Goal: Task Accomplishment & Management: Use online tool/utility

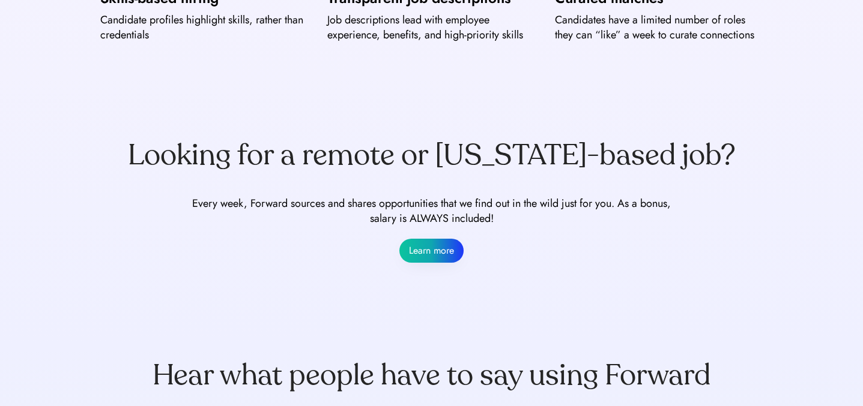
scroll to position [726, 0]
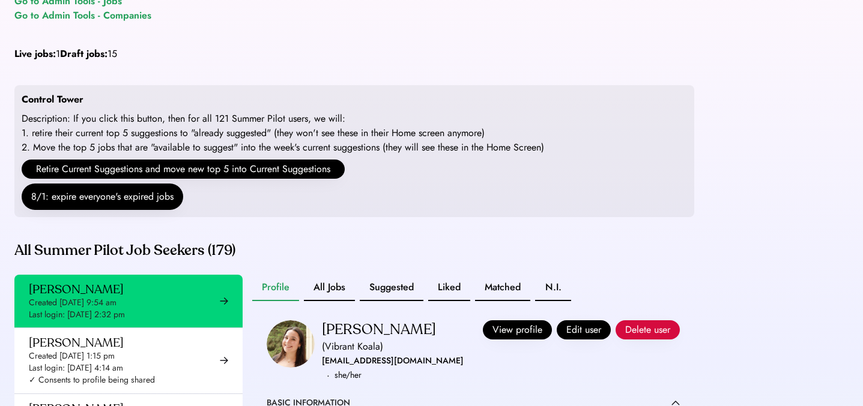
scroll to position [34, 0]
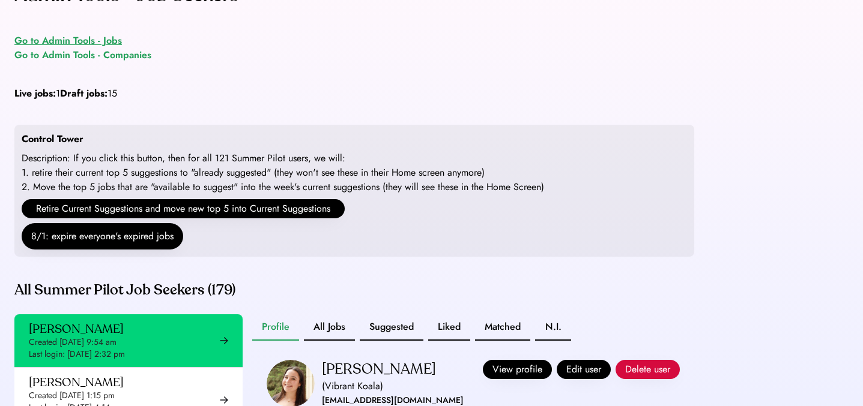
click at [82, 43] on div "Go to Admin Tools - Jobs" at bounding box center [67, 41] width 107 height 14
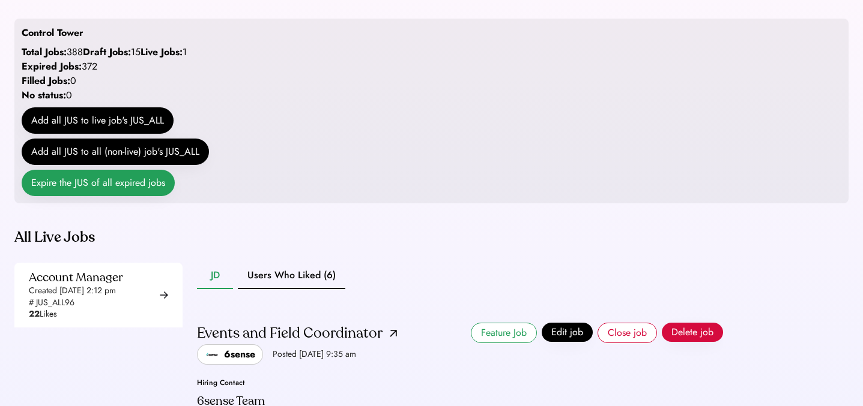
scroll to position [167, 0]
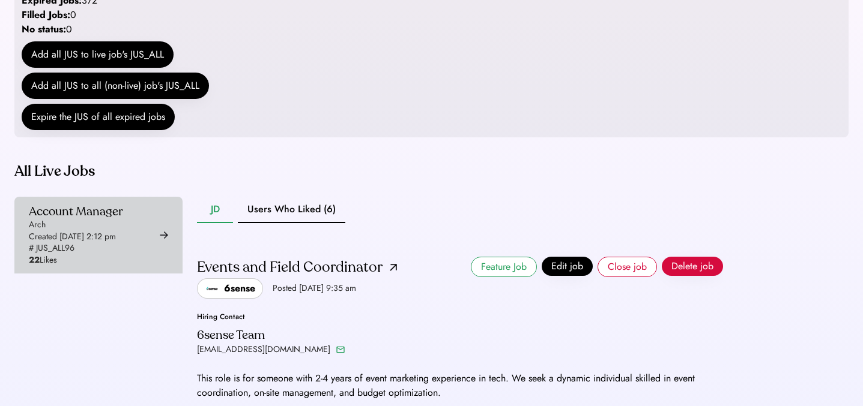
click at [110, 243] on div "Created [DATE] 2:12 pm" at bounding box center [72, 237] width 87 height 12
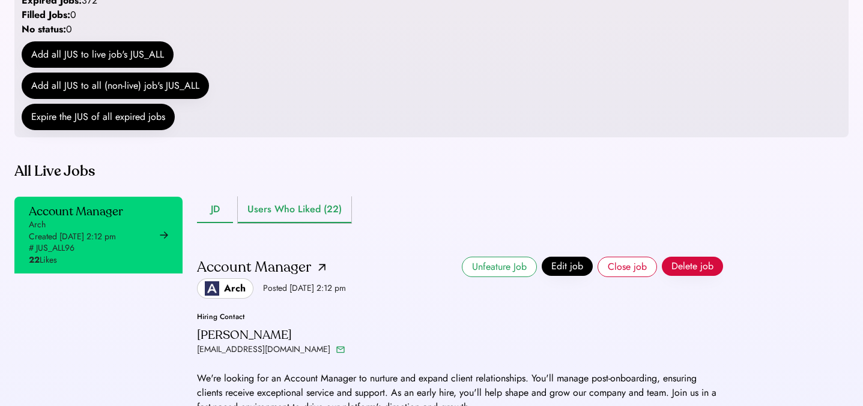
click at [310, 223] on button "Users Who Liked (22)" at bounding box center [294, 210] width 113 height 26
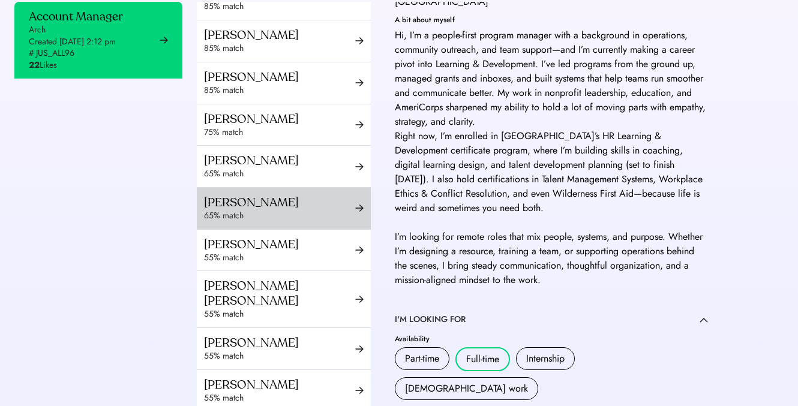
scroll to position [194, 0]
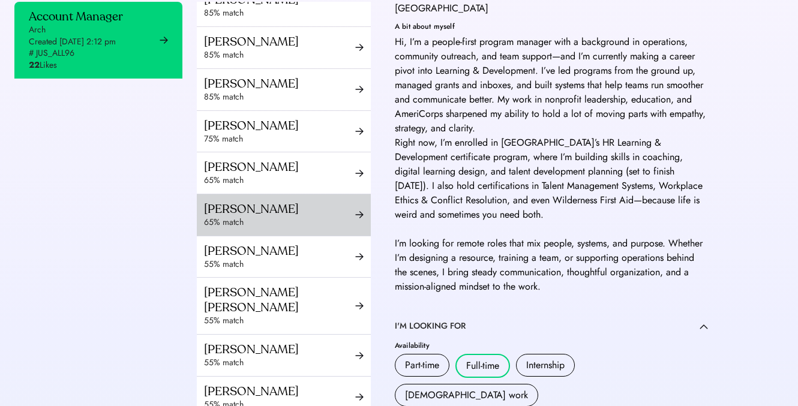
click at [259, 229] on div "65% match" at bounding box center [279, 223] width 151 height 12
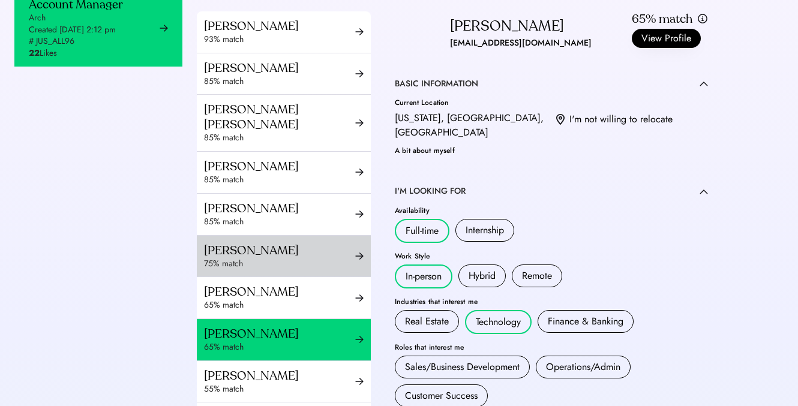
scroll to position [116, 0]
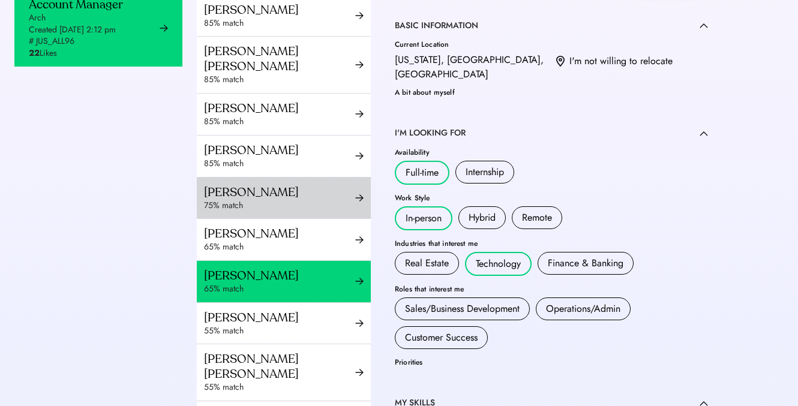
click at [330, 212] on div "75% match" at bounding box center [279, 206] width 151 height 12
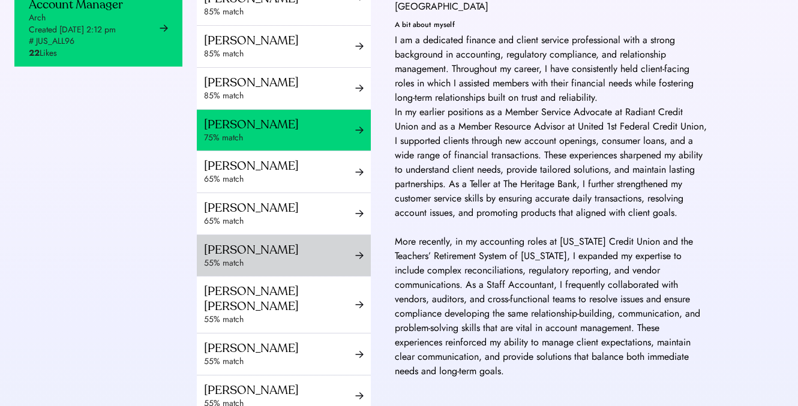
scroll to position [224, 0]
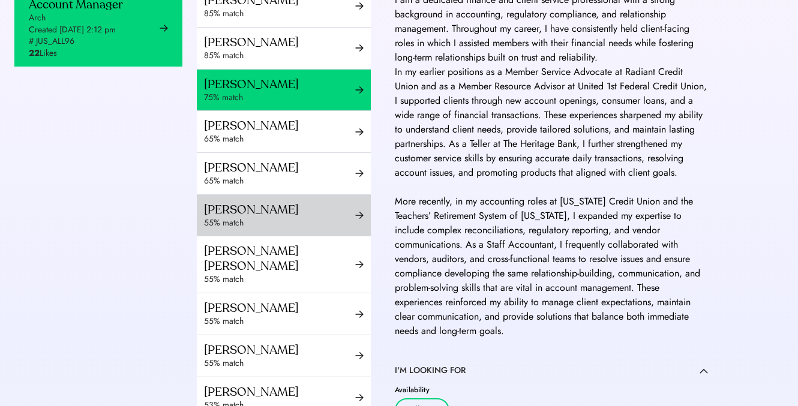
click at [312, 236] on div "Srishti Khanna 55% match" at bounding box center [284, 215] width 174 height 41
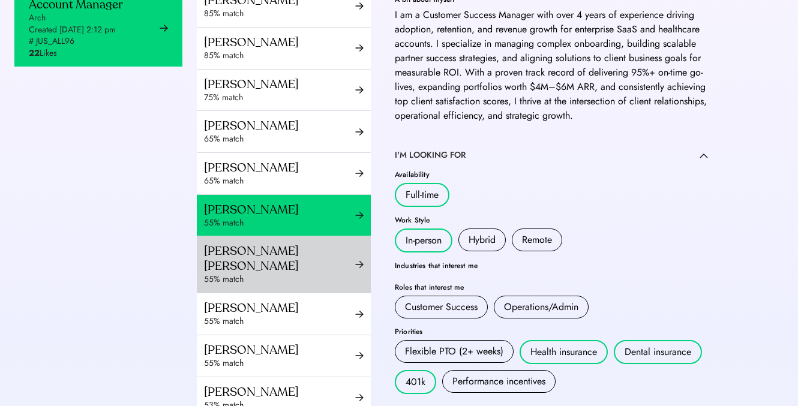
click at [313, 269] on div "Esther Pierre Isaac" at bounding box center [279, 259] width 151 height 30
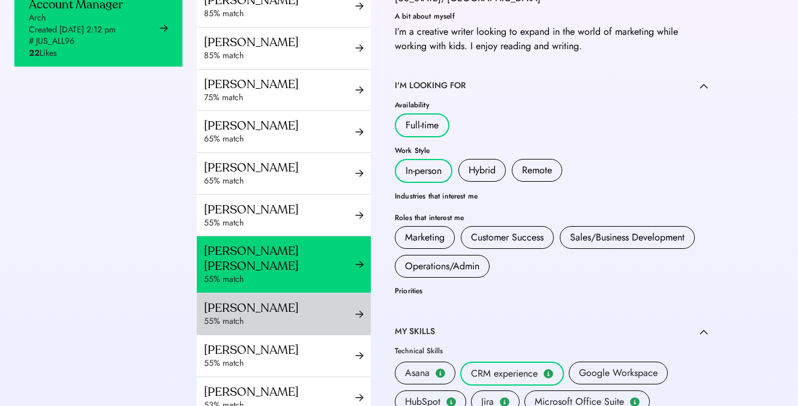
click at [308, 320] on div "55% match" at bounding box center [279, 322] width 151 height 12
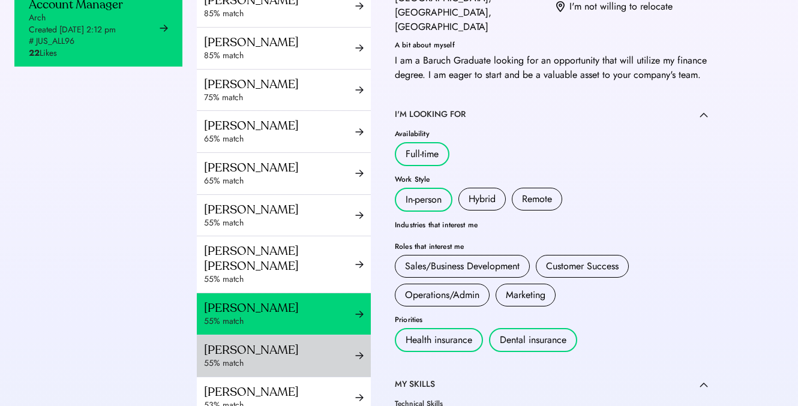
click at [306, 350] on div "Anaan Choudhury" at bounding box center [279, 350] width 151 height 15
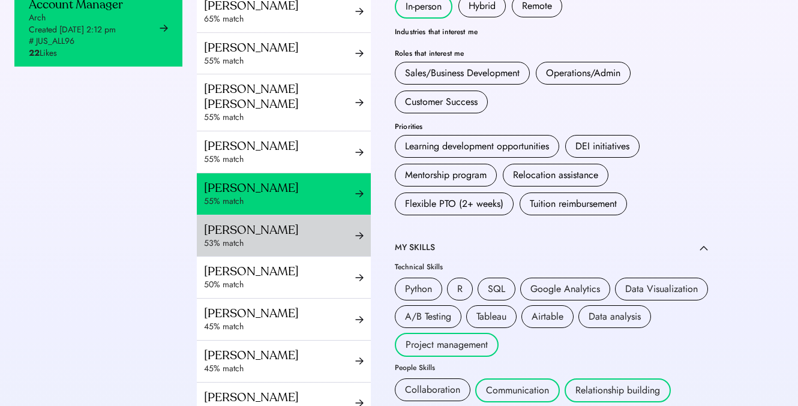
scroll to position [468, 0]
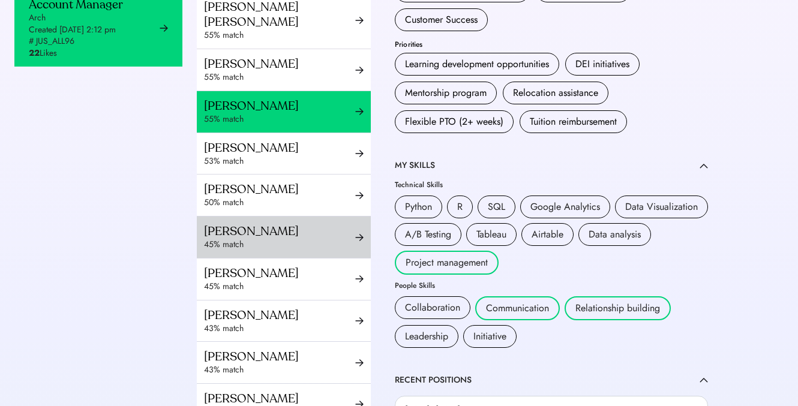
click at [279, 241] on div "45% match" at bounding box center [279, 245] width 151 height 12
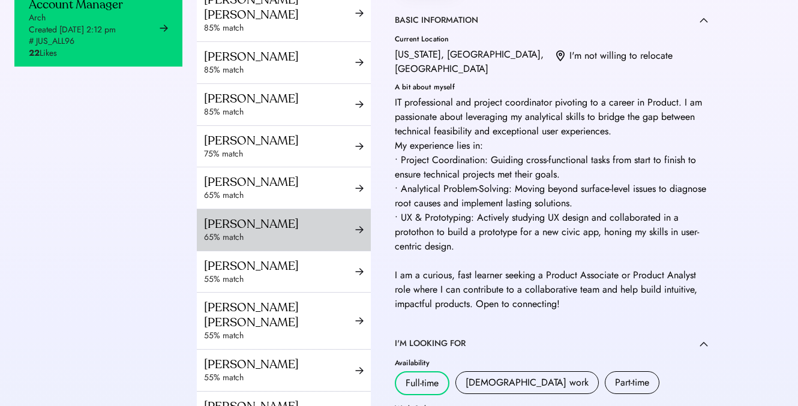
scroll to position [149, 0]
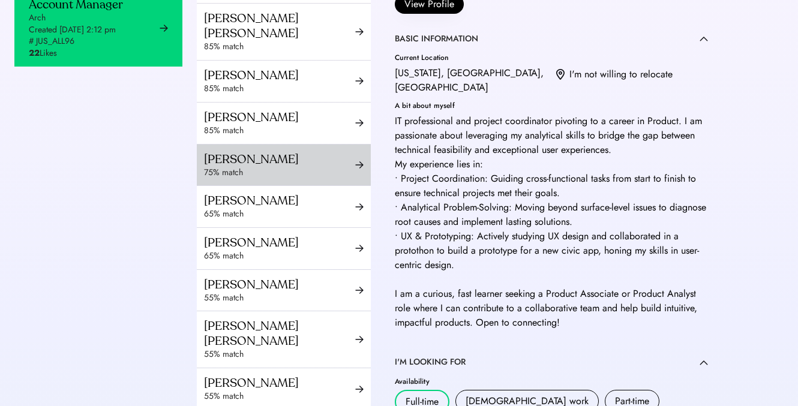
click at [279, 167] on div "Tonisha Freeman" at bounding box center [279, 159] width 151 height 15
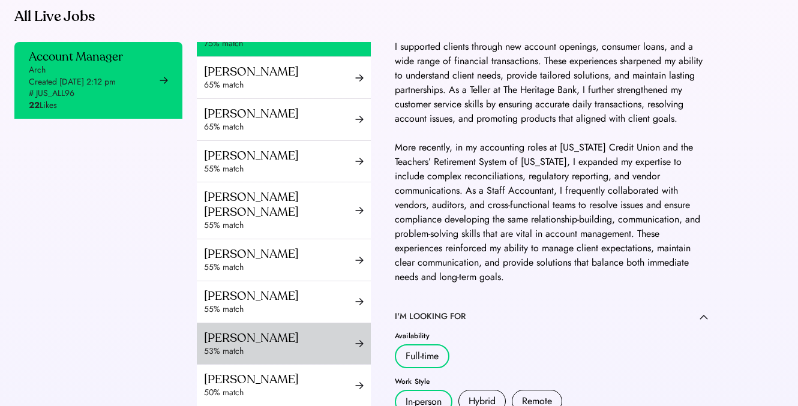
scroll to position [439, 0]
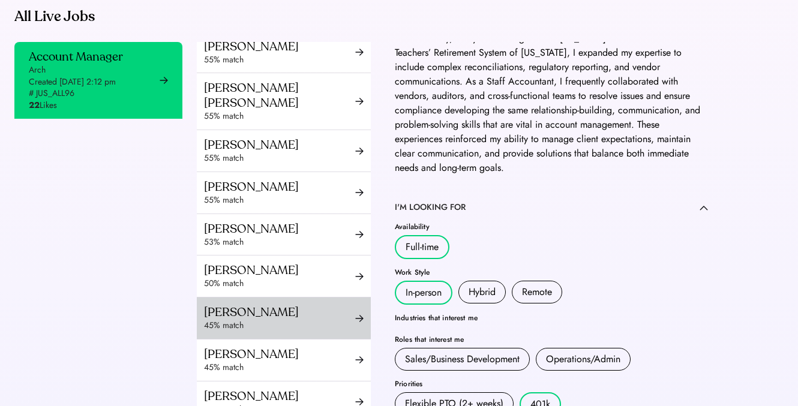
click at [265, 320] on div "45% match" at bounding box center [279, 326] width 151 height 12
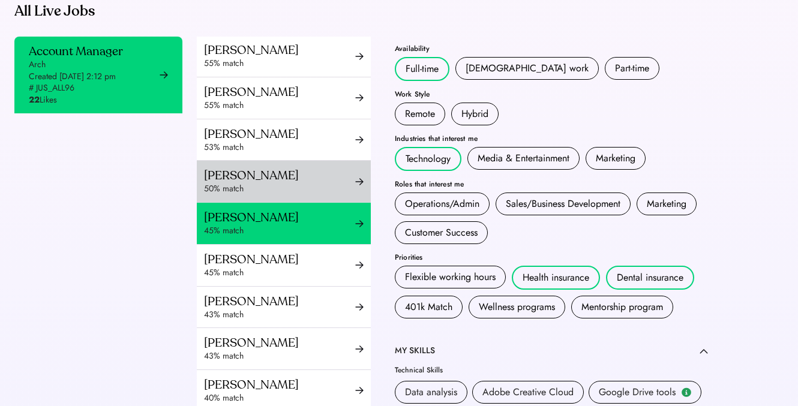
scroll to position [535, 0]
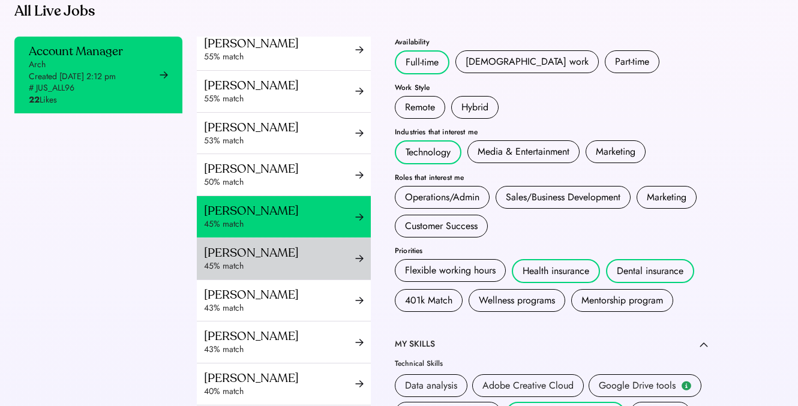
click at [316, 253] on div "Rudy Gervolino" at bounding box center [279, 253] width 151 height 15
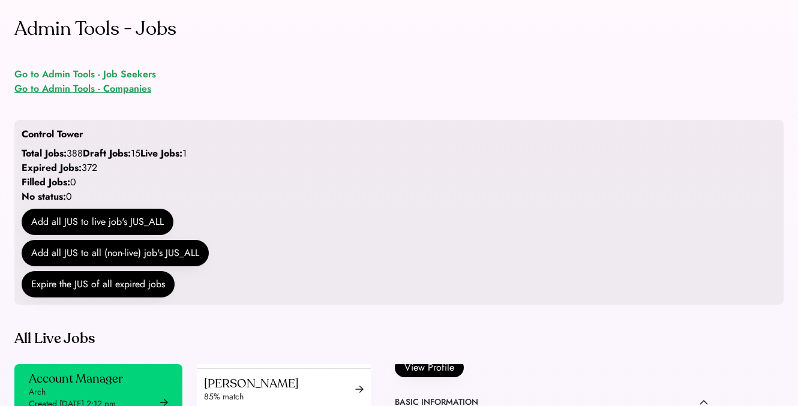
click at [118, 77] on div "Go to Admin Tools - Job Seekers" at bounding box center [85, 74] width 142 height 14
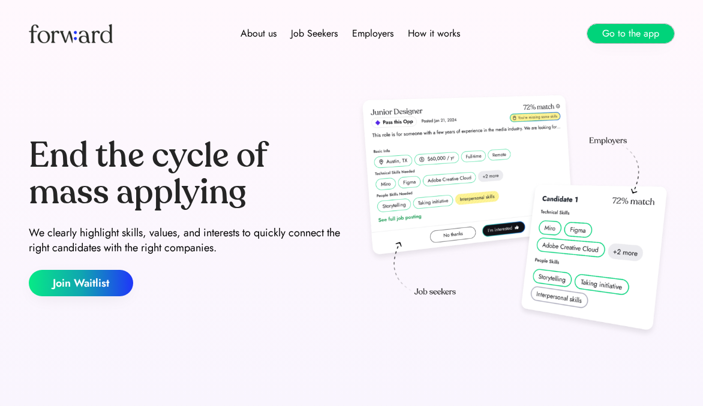
click at [614, 39] on button "Go to the app" at bounding box center [631, 33] width 87 height 19
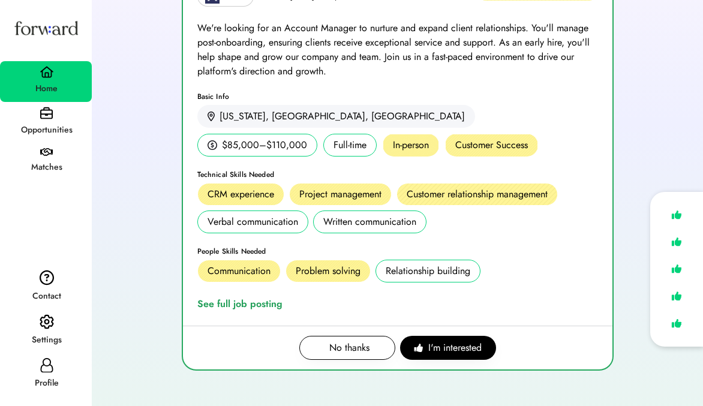
scroll to position [211, 0]
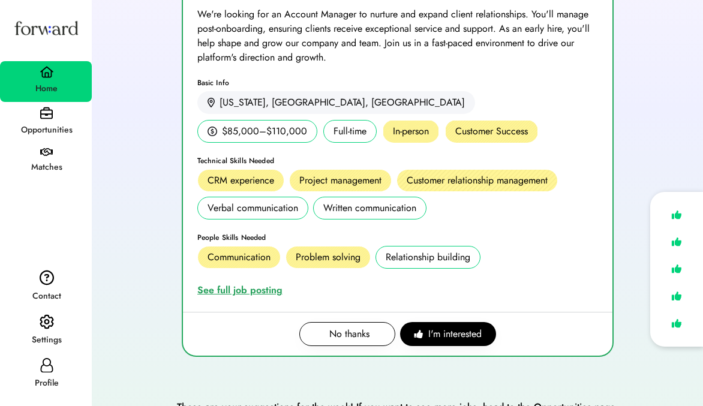
click at [261, 289] on div "See full job posting" at bounding box center [242, 290] width 90 height 14
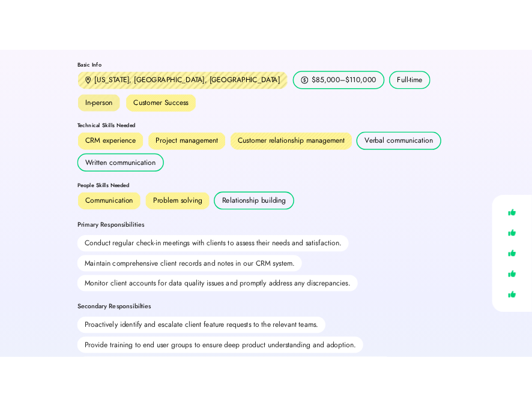
scroll to position [179, 0]
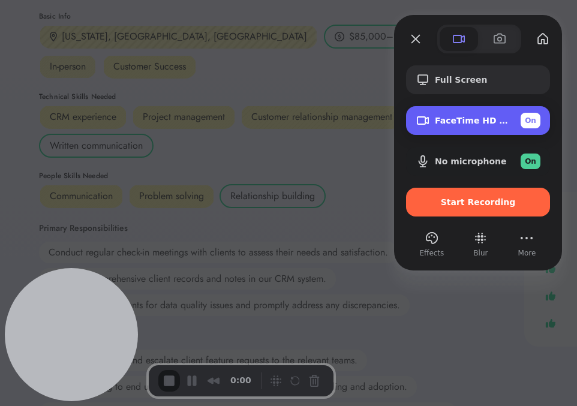
click at [532, 117] on span "On" at bounding box center [530, 120] width 11 height 11
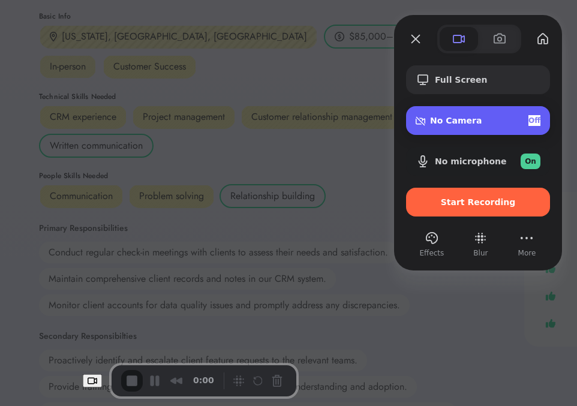
click at [478, 119] on span "No Camera" at bounding box center [456, 121] width 52 height 10
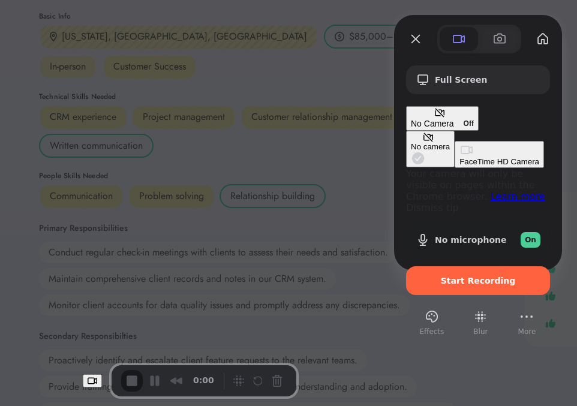
click at [474, 118] on span "Off" at bounding box center [469, 123] width 10 height 11
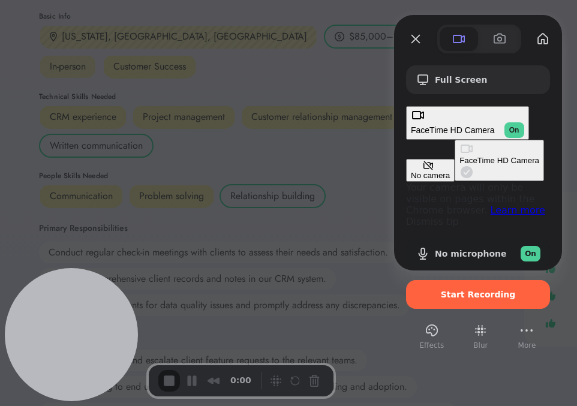
click at [169, 200] on div at bounding box center [288, 203] width 577 height 406
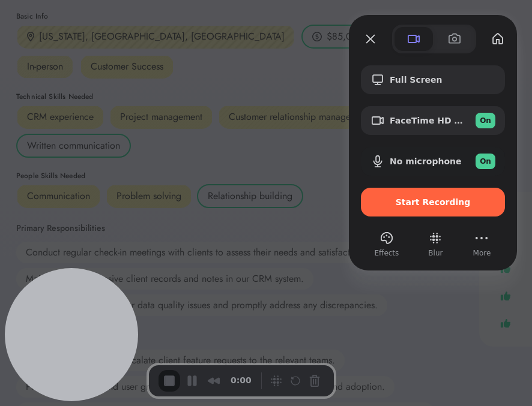
click at [399, 202] on span "Start Recording" at bounding box center [432, 202] width 125 height 10
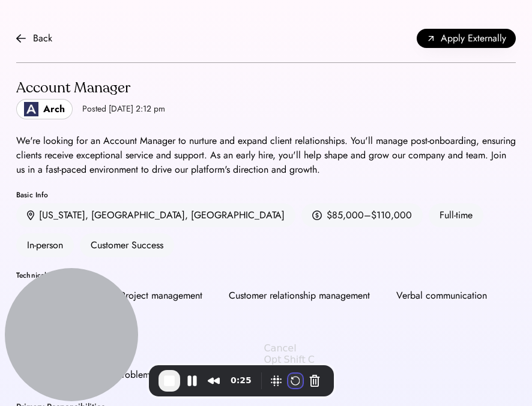
click at [292, 382] on button "Restart Recording" at bounding box center [295, 381] width 14 height 14
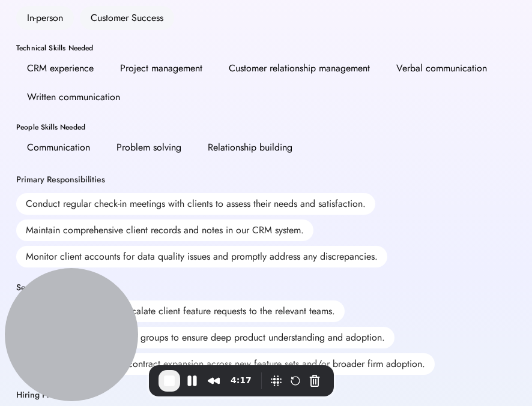
scroll to position [206, 0]
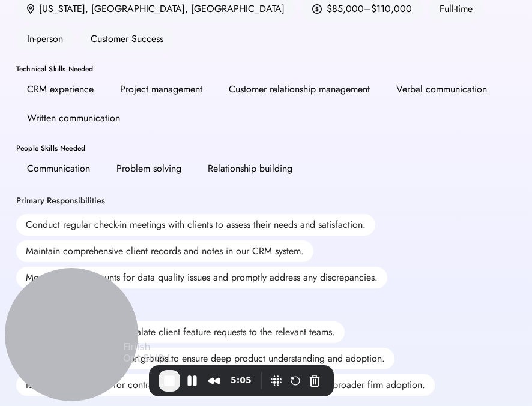
click at [170, 385] on span "End Recording" at bounding box center [169, 381] width 14 height 14
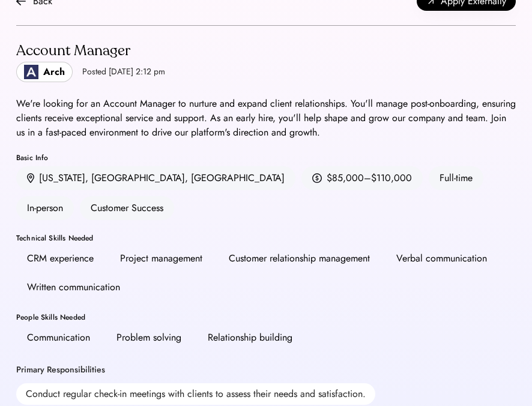
scroll to position [16, 0]
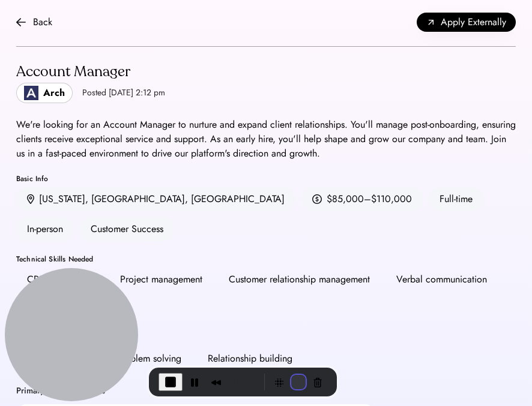
click at [291, 381] on button "Restart Recording" at bounding box center [298, 382] width 14 height 14
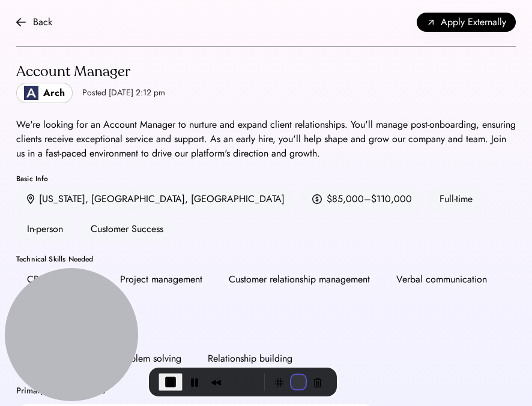
click at [295, 381] on button "Restart Recording" at bounding box center [298, 382] width 14 height 14
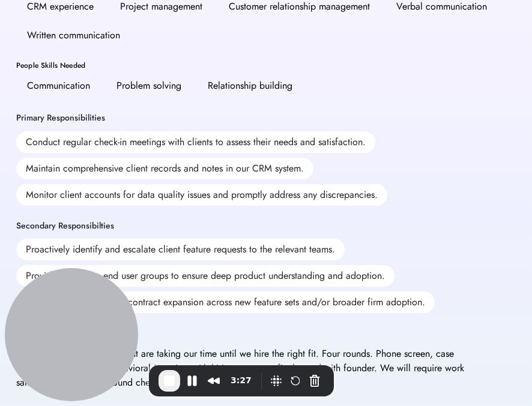
scroll to position [297, 0]
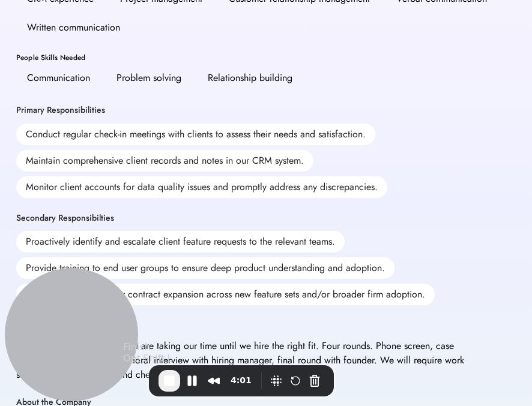
click at [166, 387] on span "End Recording" at bounding box center [169, 381] width 14 height 14
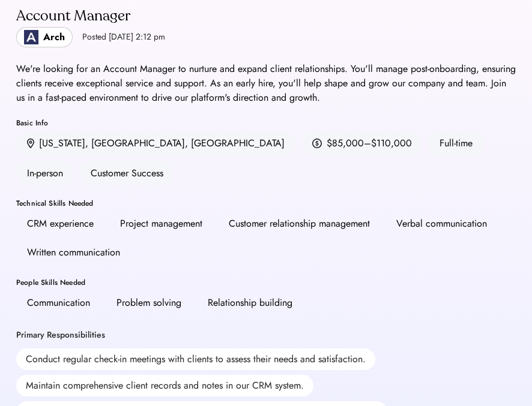
scroll to position [71, 0]
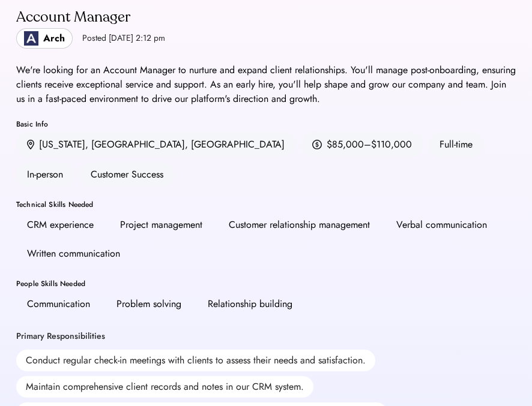
click at [145, 201] on div "Technical Skills Needed" at bounding box center [265, 204] width 499 height 7
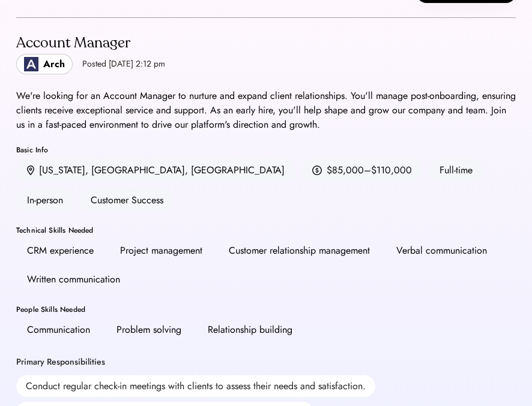
scroll to position [0, 0]
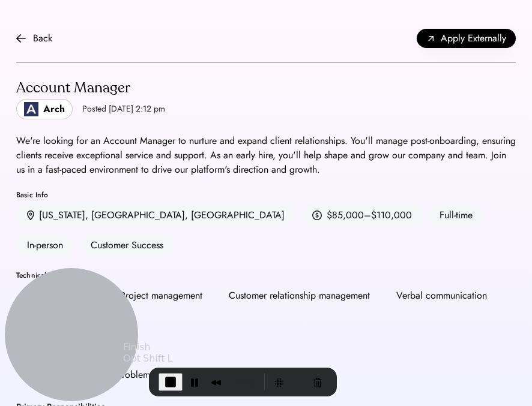
click at [164, 377] on span "End Recording" at bounding box center [170, 382] width 14 height 14
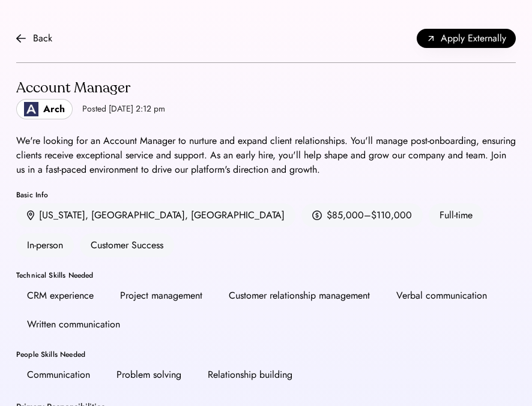
click at [176, 51] on div "Back Apply Externally" at bounding box center [265, 38] width 499 height 49
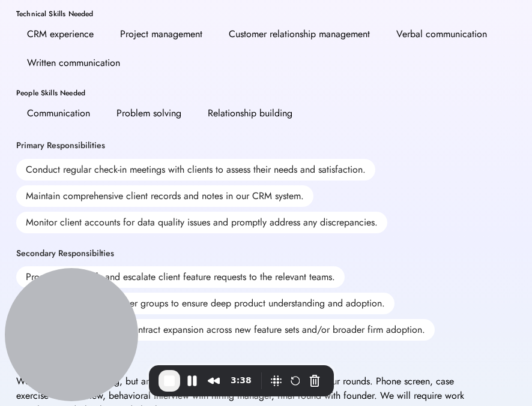
scroll to position [271, 0]
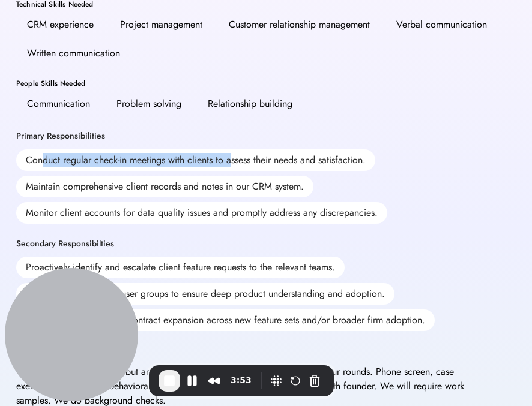
drag, startPoint x: 41, startPoint y: 131, endPoint x: 232, endPoint y: 132, distance: 190.3
click at [232, 149] on div "Conduct regular check-in meetings with clients to assess their needs and satisf…" at bounding box center [195, 160] width 359 height 22
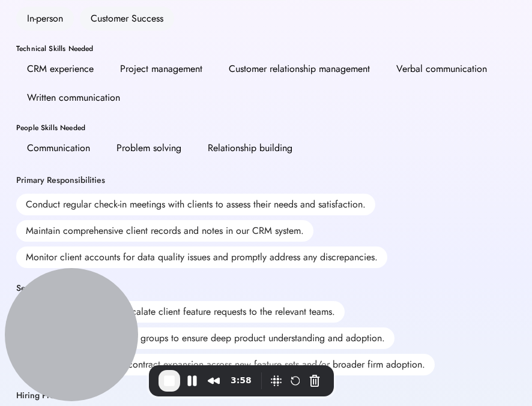
scroll to position [188, 0]
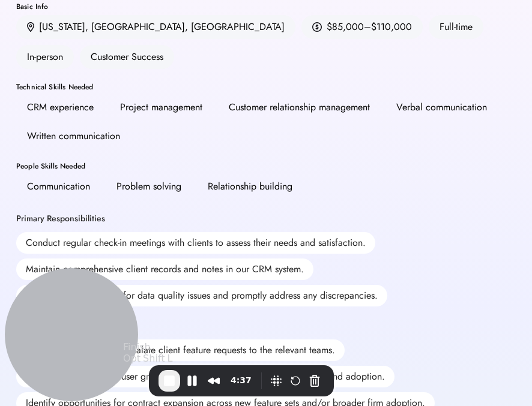
click at [169, 381] on span "End Recording" at bounding box center [169, 381] width 14 height 14
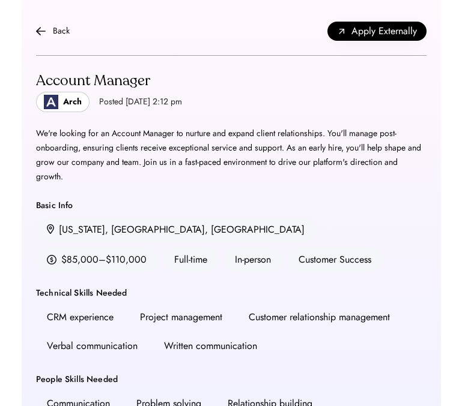
scroll to position [0, 0]
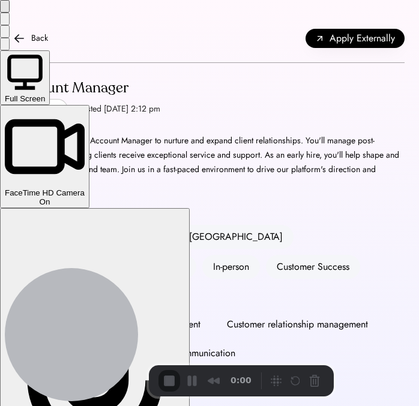
click button "Close" at bounding box center [5, 6] width 10 height 13
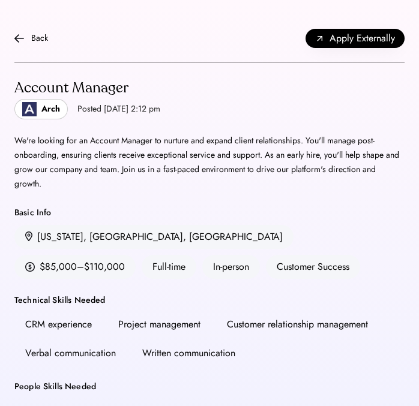
click at [156, 31] on div "Back Apply Externally" at bounding box center [209, 38] width 390 height 49
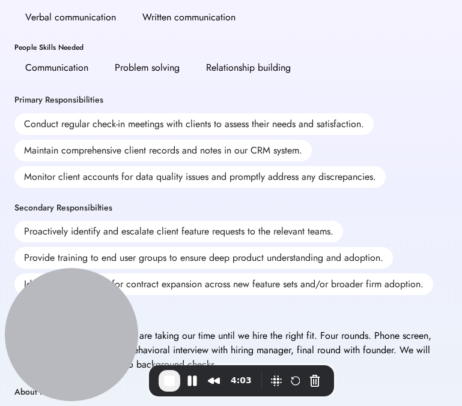
scroll to position [319, 0]
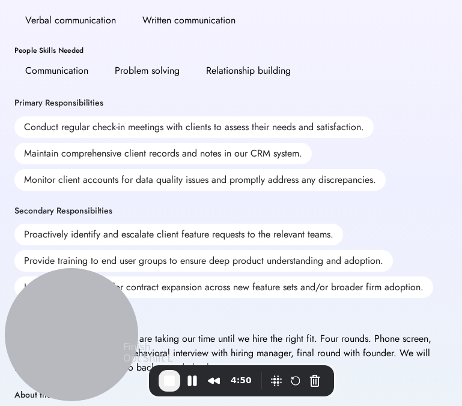
click at [170, 384] on span "End Recording" at bounding box center [169, 381] width 14 height 14
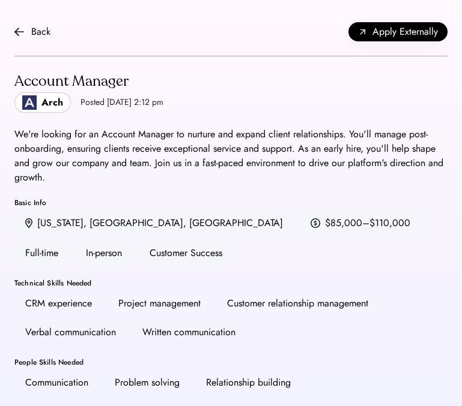
scroll to position [0, 0]
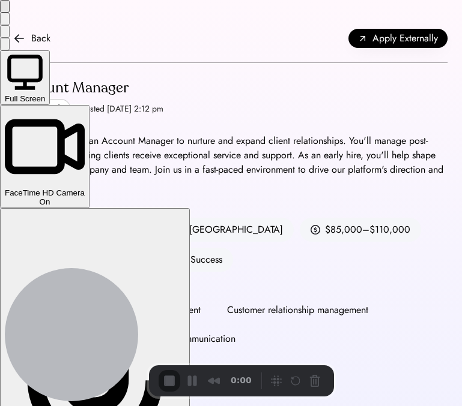
click button "Close" at bounding box center [5, 6] width 10 height 13
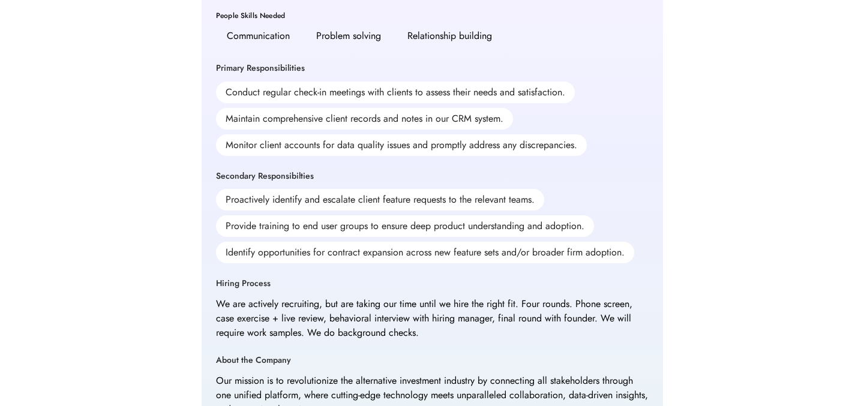
scroll to position [309, 0]
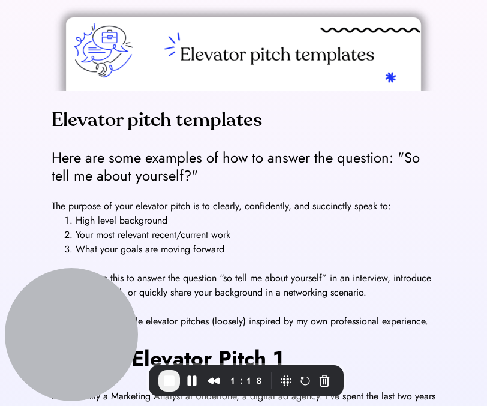
scroll to position [110, 0]
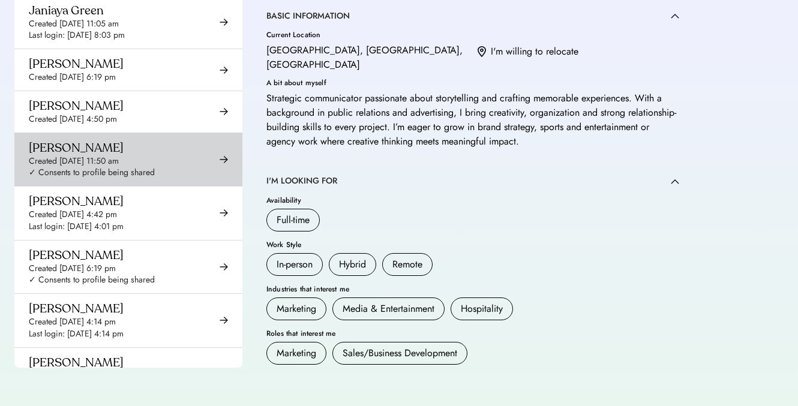
scroll to position [4135, 0]
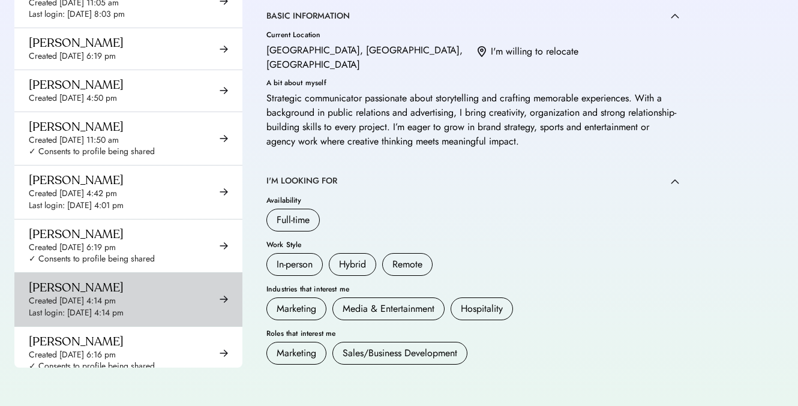
click at [176, 273] on div "Jonnathan Rodriguez Created Aug 13, 2025 4:14 pm Last login: Aug 13, 2025 4:14 …" at bounding box center [128, 299] width 228 height 53
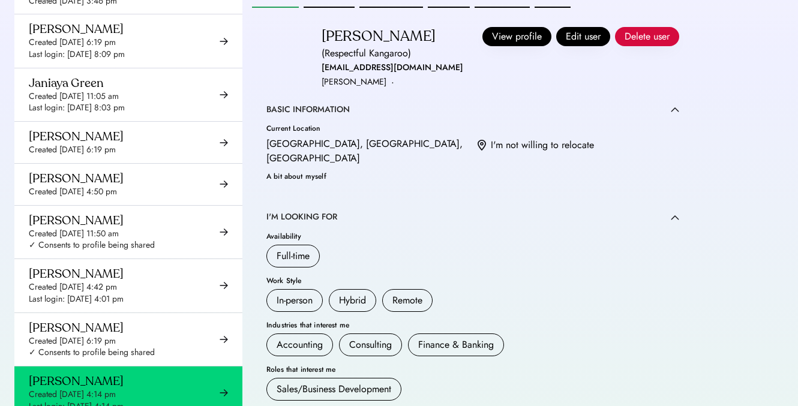
scroll to position [349, 0]
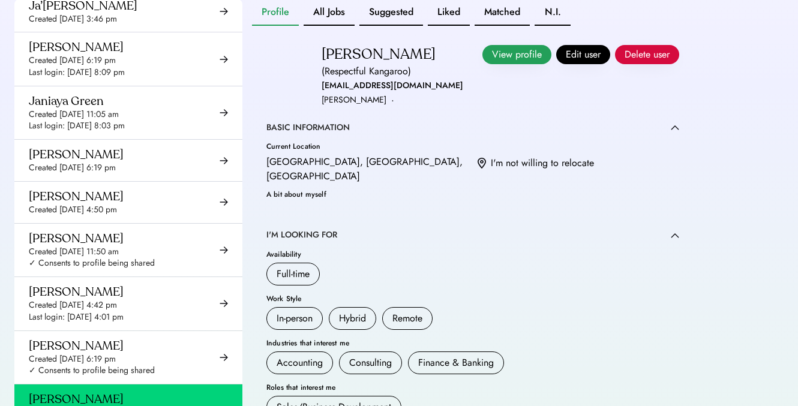
click at [500, 64] on button "View profile" at bounding box center [517, 54] width 69 height 19
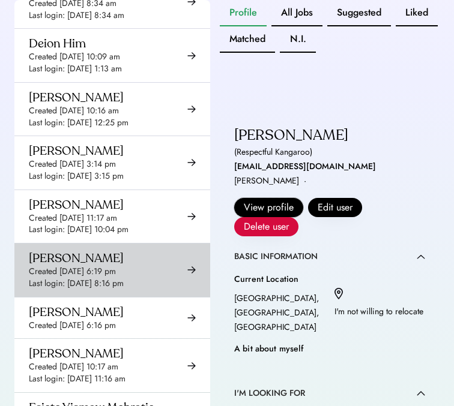
scroll to position [2526, 0]
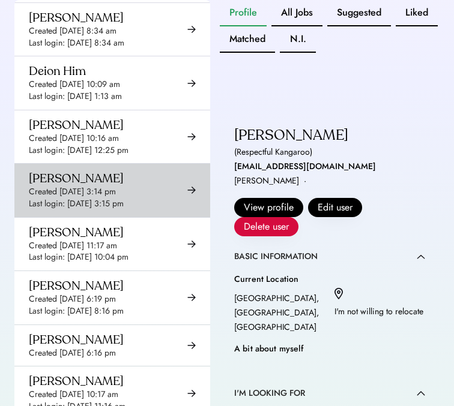
click at [124, 171] on div "Eliana Taylor Created Aug 14, 2025 3:14 pm Last login: Aug 14, 2025 3:15 pm" at bounding box center [76, 190] width 95 height 38
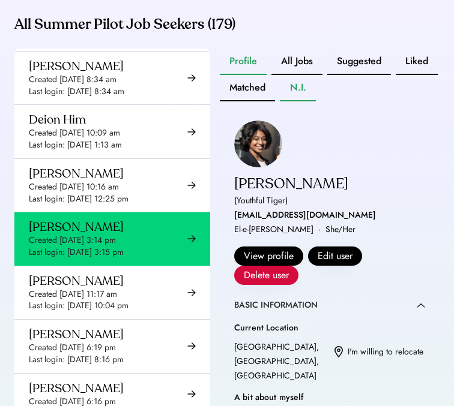
scroll to position [279, 0]
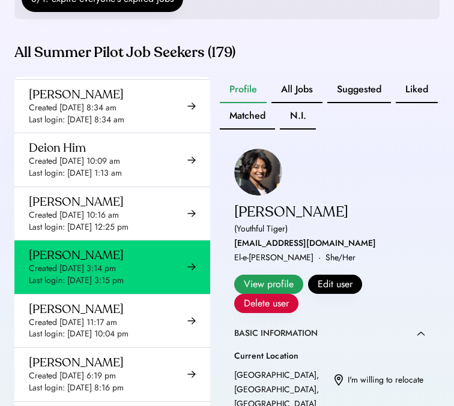
click at [264, 275] on button "View profile" at bounding box center [268, 284] width 69 height 19
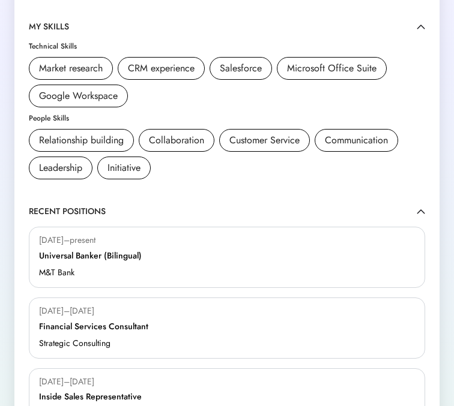
scroll to position [469, 0]
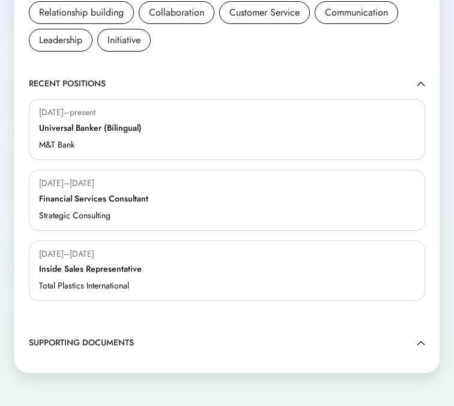
click at [422, 341] on img at bounding box center [421, 343] width 8 height 5
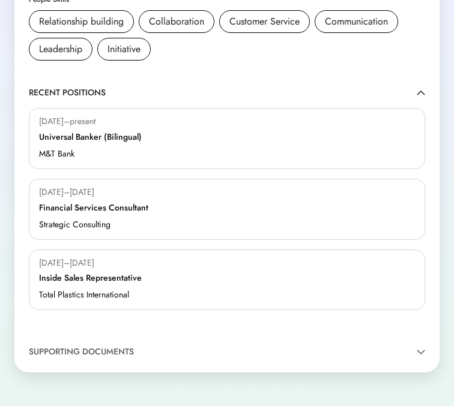
click at [421, 346] on div "SUPPORTING DOCUMENTS" at bounding box center [227, 352] width 396 height 12
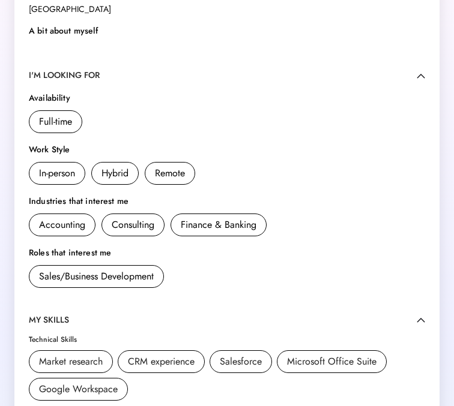
scroll to position [172, 0]
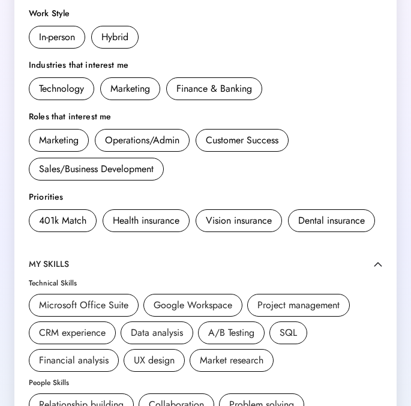
scroll to position [325, 0]
